Goal: Task Accomplishment & Management: Use online tool/utility

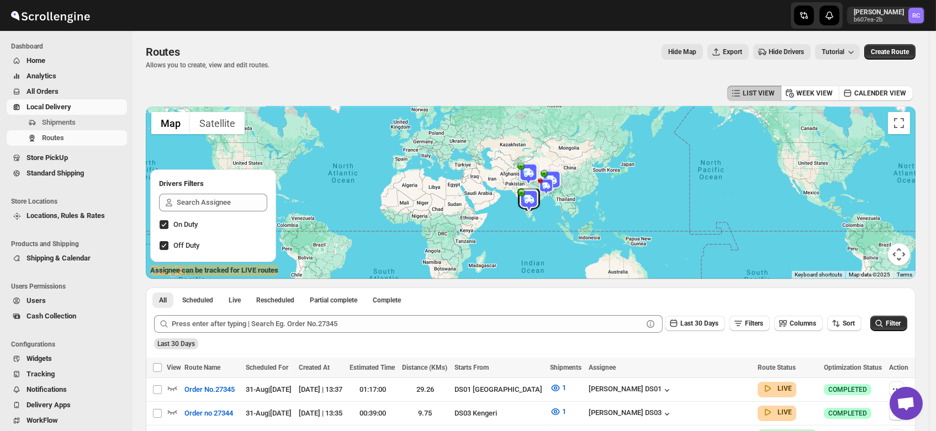
click at [67, 120] on span "Shipments" at bounding box center [59, 122] width 34 height 8
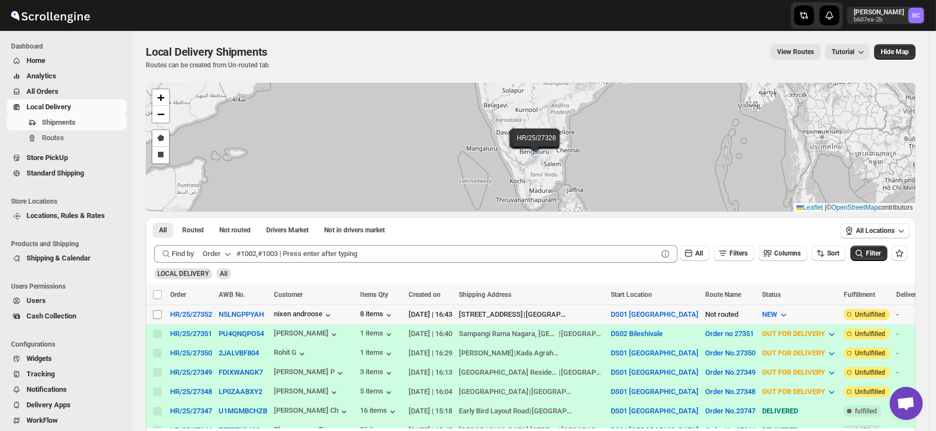
click at [156, 312] on input "Select shipment" at bounding box center [157, 314] width 9 height 9
checkbox input "true"
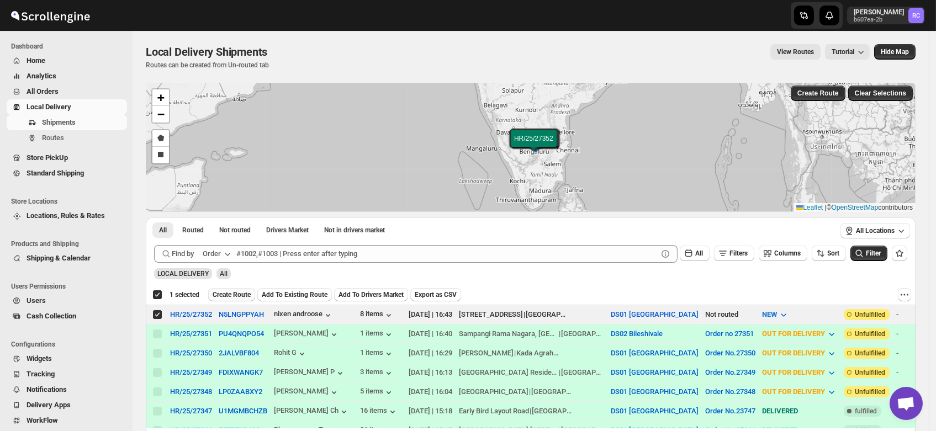
click at [229, 290] on button "Create Route" at bounding box center [231, 294] width 47 height 13
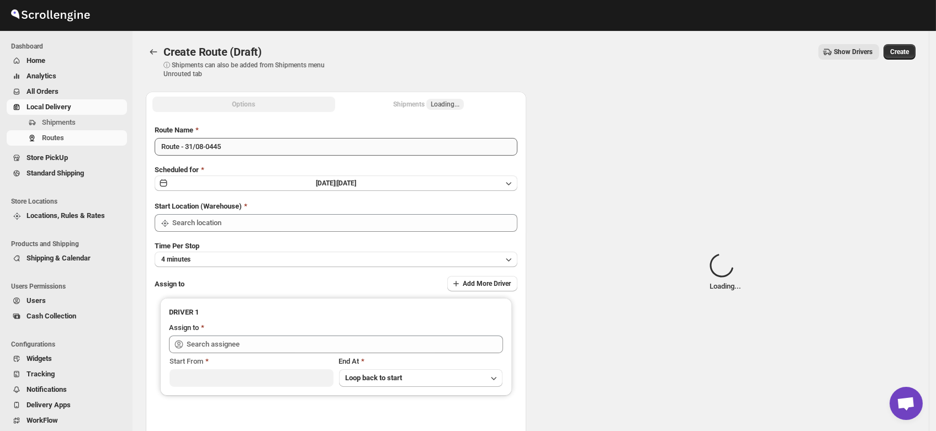
type input "DS01 [GEOGRAPHIC_DATA]"
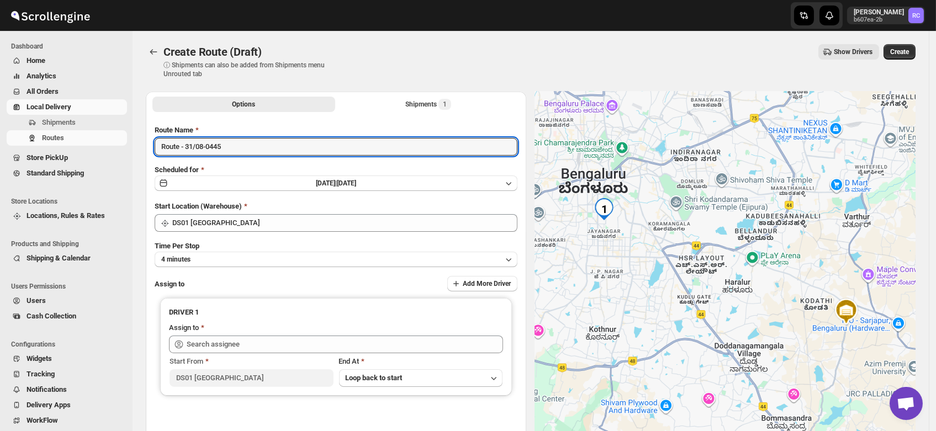
drag, startPoint x: 237, startPoint y: 145, endPoint x: 100, endPoint y: 158, distance: 137.7
click at [100, 158] on div "Skip to content Rahul Chopra b607ea-2b RC Dashboard Home Analytics All Orders L…" at bounding box center [468, 265] width 936 height 530
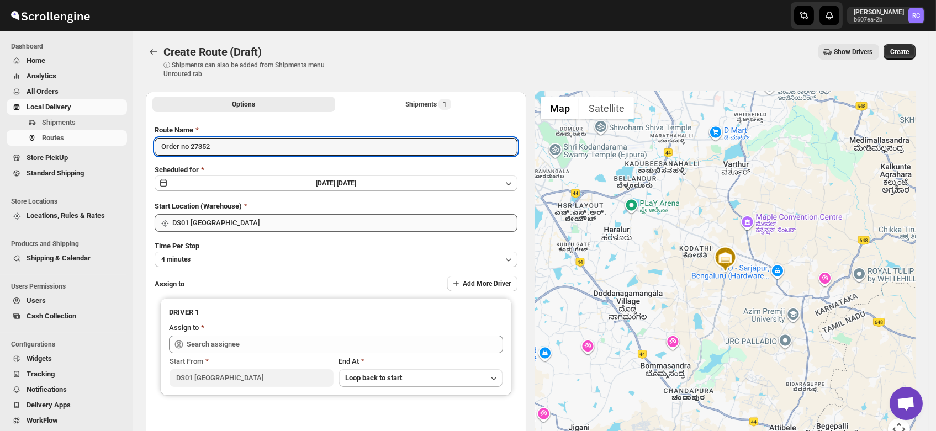
type input "Order no 27352"
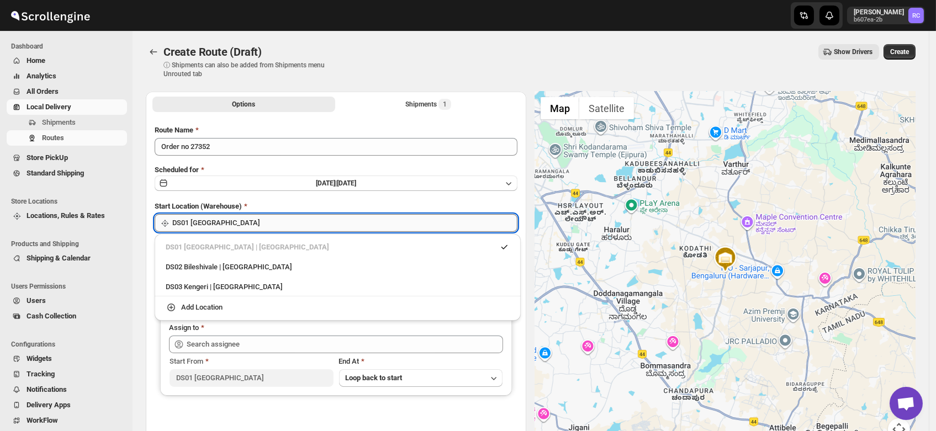
click at [222, 221] on input "DS01 [GEOGRAPHIC_DATA]" at bounding box center [344, 223] width 345 height 18
click at [212, 286] on div "DS03 Kengeri | [GEOGRAPHIC_DATA]" at bounding box center [338, 287] width 344 height 11
type input "DS03 Kengeri"
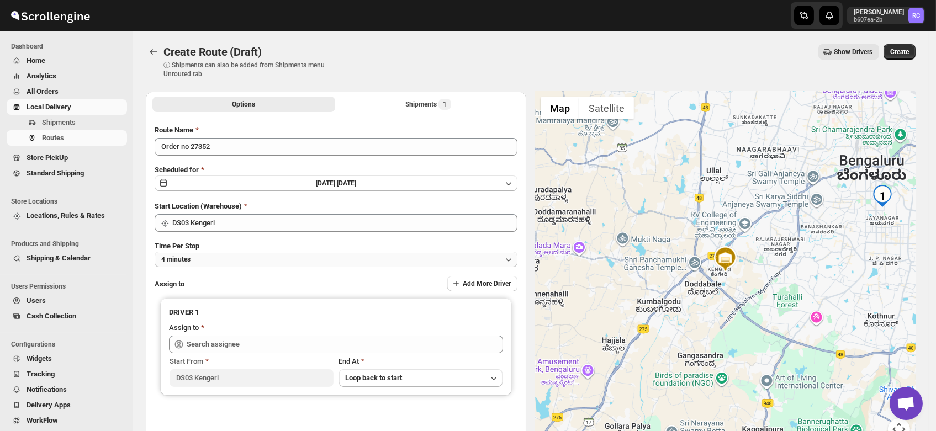
click at [202, 264] on button "4 minutes" at bounding box center [336, 259] width 363 height 15
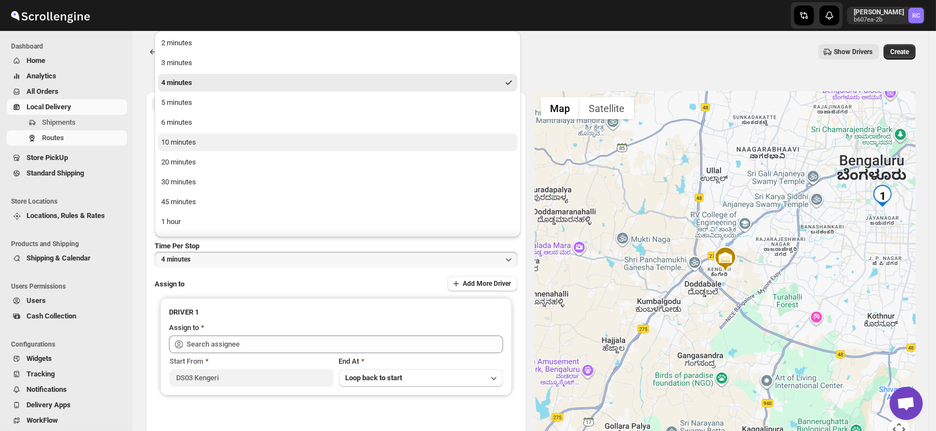
click at [196, 141] on button "10 minutes" at bounding box center [338, 143] width 360 height 18
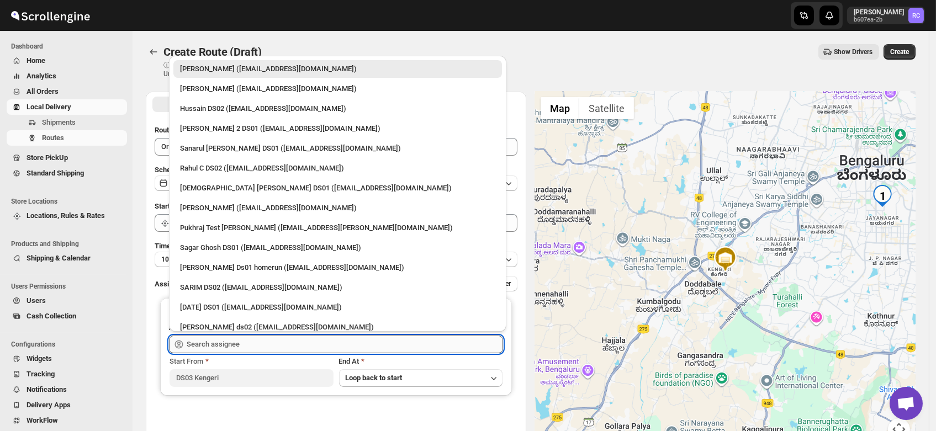
click at [228, 339] on input "text" at bounding box center [345, 345] width 317 height 18
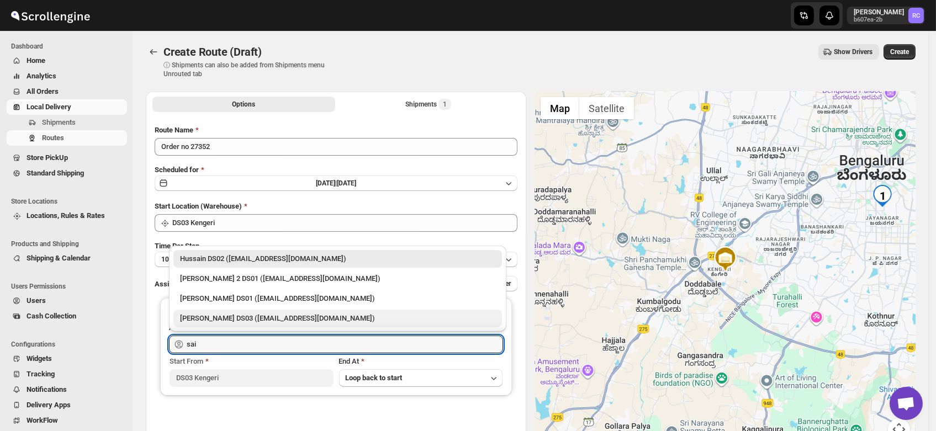
click at [237, 313] on div "[PERSON_NAME] DS03 ([EMAIL_ADDRESS][DOMAIN_NAME])" at bounding box center [337, 318] width 315 height 11
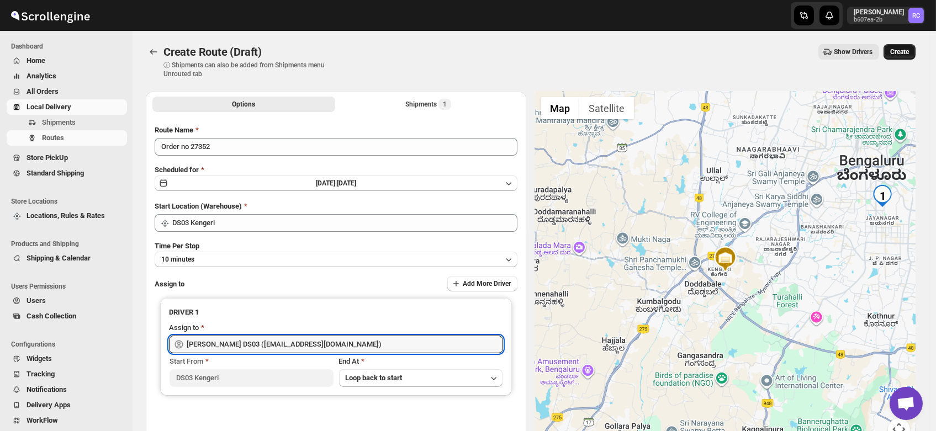
type input "[PERSON_NAME] DS03 ([EMAIL_ADDRESS][DOMAIN_NAME])"
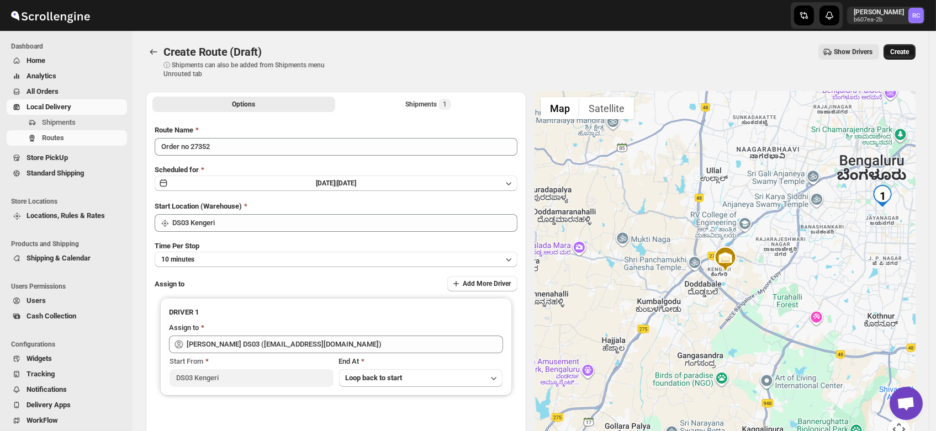
click at [906, 48] on span "Create" at bounding box center [900, 52] width 19 height 9
